Goal: Download file/media: Obtain a digital file from the website

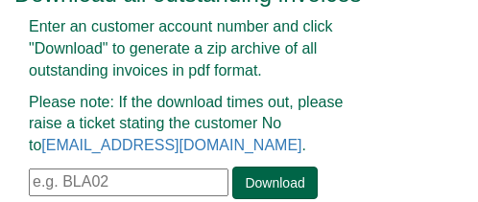
scroll to position [271, 0]
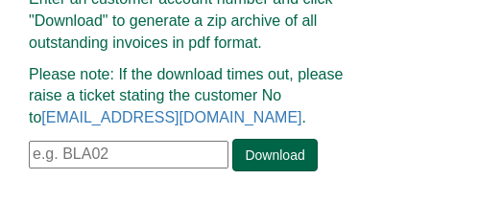
click at [105, 154] on input "text" at bounding box center [129, 155] width 200 height 28
paste input "CRE0099573"
type input "CRE0099573"
type input "b"
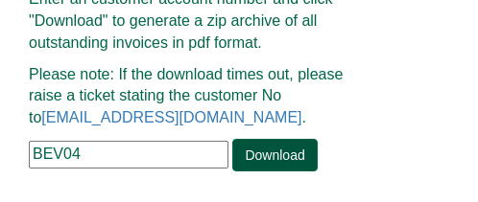
type input "BEV04"
click at [276, 161] on link "Download" at bounding box center [274, 155] width 84 height 33
click at [274, 154] on link "Download" at bounding box center [274, 155] width 84 height 33
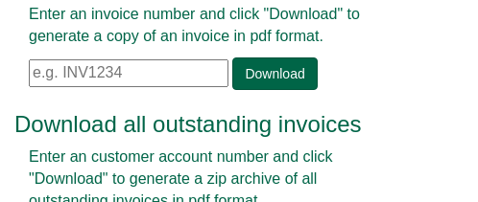
scroll to position [79, 0]
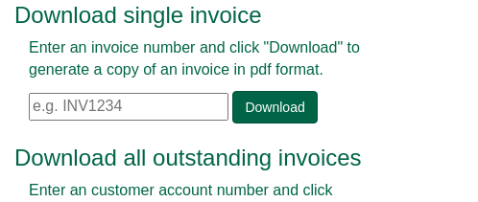
click at [140, 106] on input "text" at bounding box center [129, 107] width 200 height 28
paste input "INV1383229"
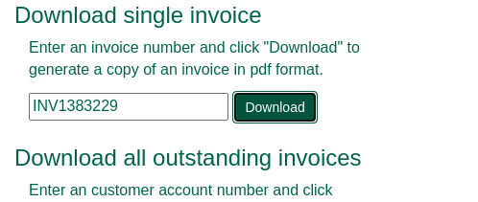
click at [260, 105] on link "Download" at bounding box center [274, 107] width 84 height 33
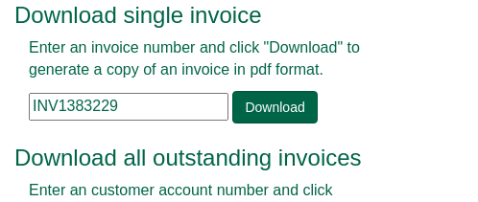
drag, startPoint x: 124, startPoint y: 101, endPoint x: -14, endPoint y: 115, distance: 138.9
click at [0, 115] on html "Invoice tools Download single invoice Enter an invoice number and click "Downlo…" at bounding box center [239, 157] width 478 height 473
paste input "292566"
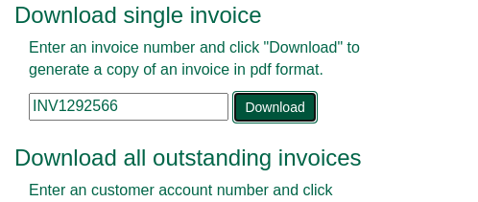
click at [254, 110] on link "Download" at bounding box center [274, 107] width 84 height 33
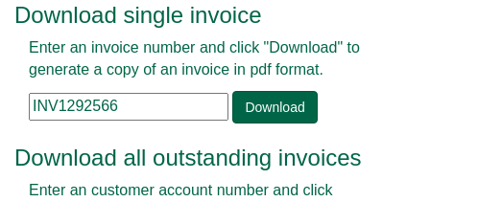
drag, startPoint x: 135, startPoint y: 103, endPoint x: -87, endPoint y: 117, distance: 223.1
click at [0, 117] on html "Invoice tools Download single invoice Enter an invoice number and click "Downlo…" at bounding box center [239, 157] width 478 height 473
paste input "354459"
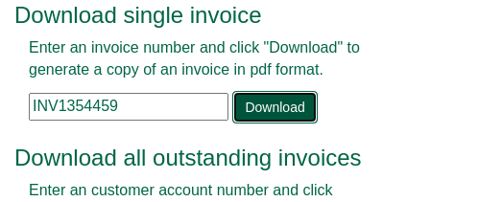
click at [268, 107] on link "Download" at bounding box center [274, 107] width 84 height 33
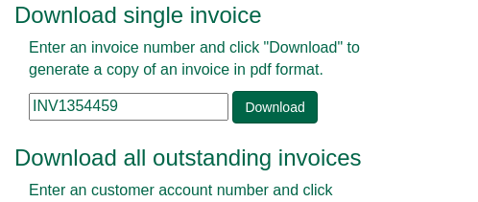
click at [143, 104] on input "INV1354459" at bounding box center [129, 107] width 200 height 28
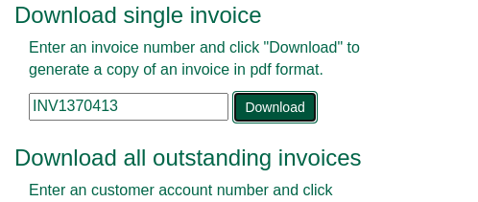
click at [297, 102] on link "Download" at bounding box center [274, 107] width 84 height 33
click at [259, 108] on link "Download" at bounding box center [274, 107] width 84 height 33
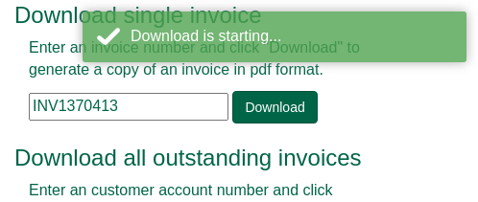
click at [146, 103] on input "INV1370413" at bounding box center [129, 107] width 200 height 28
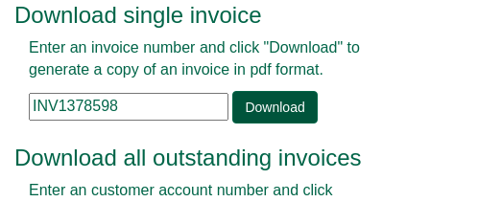
type input "INV1378598"
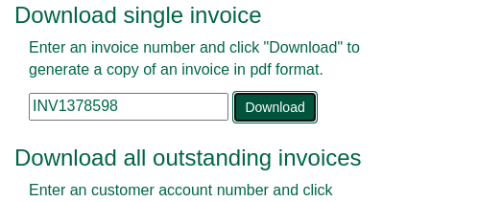
click at [278, 102] on link "Download" at bounding box center [274, 107] width 84 height 33
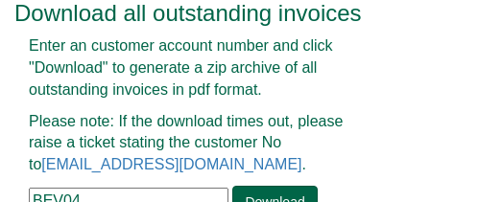
scroll to position [271, 0]
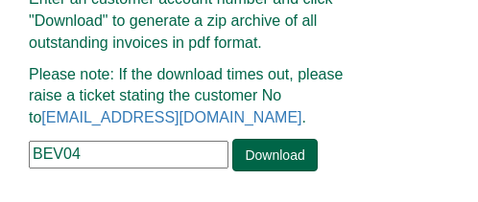
drag, startPoint x: 142, startPoint y: 150, endPoint x: -22, endPoint y: 155, distance: 164.2
paste input "LCC17"
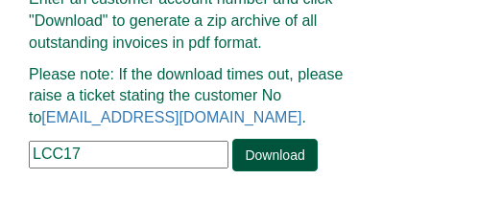
type input "LCC17"
click at [280, 143] on link "Download" at bounding box center [274, 155] width 84 height 33
